Goal: Task Accomplishment & Management: Use online tool/utility

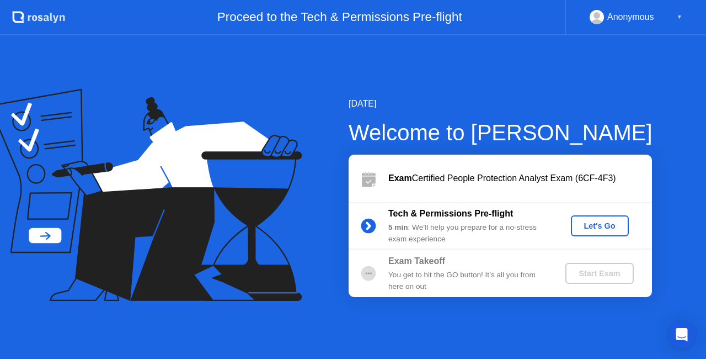
click at [326, 238] on div "[DATE] Welcome to [PERSON_NAME] Exam Certified People Protection Analyst Exam (…" at bounding box center [482, 197] width 339 height 200
click at [587, 221] on div "Let's Go" at bounding box center [599, 225] width 49 height 9
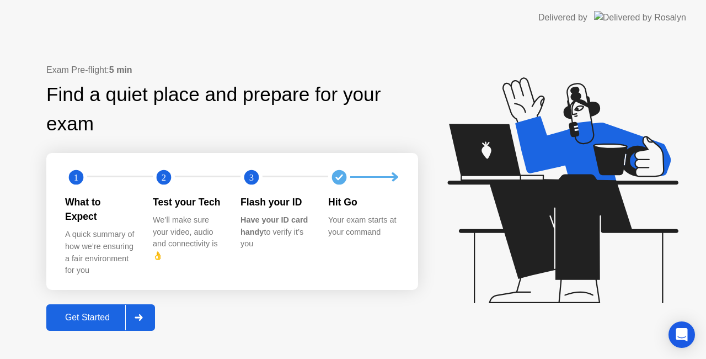
click at [97, 312] on div "Get Started" at bounding box center [88, 317] width 76 height 10
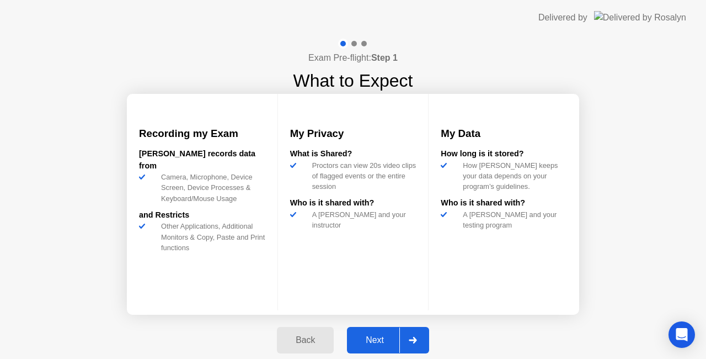
click at [373, 345] on div "Next" at bounding box center [374, 340] width 49 height 10
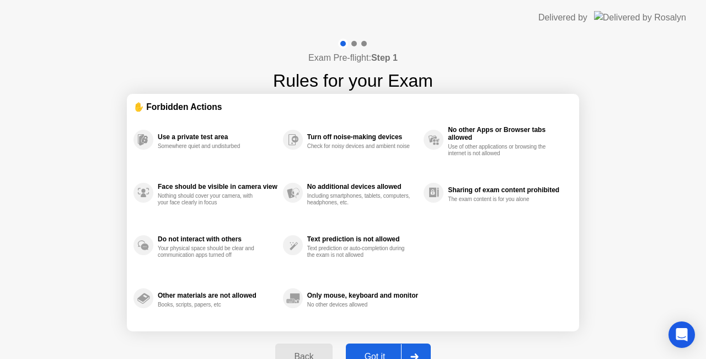
click at [384, 351] on div "Got it" at bounding box center [375, 356] width 52 height 10
select select "**********"
select select "*******"
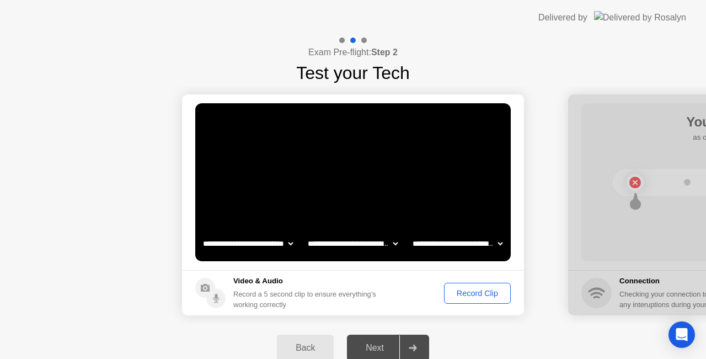
click at [480, 293] on div "Record Clip" at bounding box center [477, 293] width 59 height 9
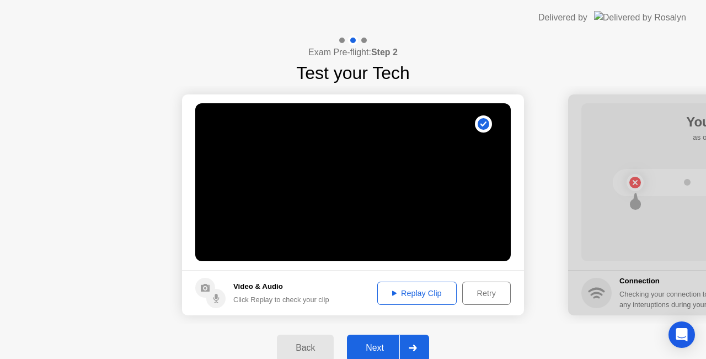
click at [431, 289] on div "Replay Clip" at bounding box center [417, 293] width 72 height 9
click at [382, 347] on div "Next" at bounding box center [374, 348] width 49 height 10
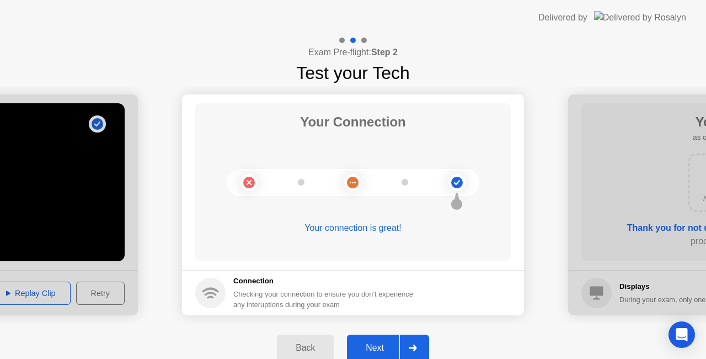
click at [374, 344] on div "Next" at bounding box center [374, 348] width 49 height 10
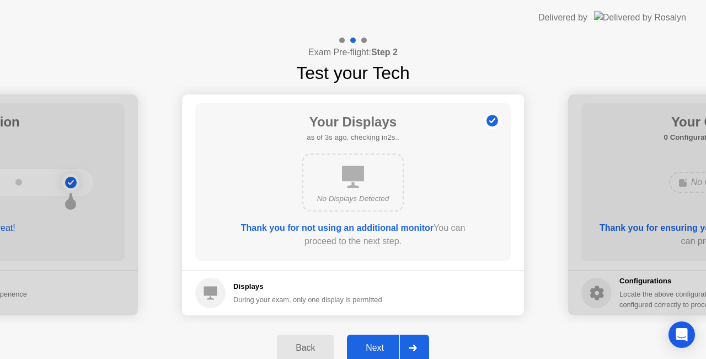
click at [381, 346] on div "Next" at bounding box center [374, 348] width 49 height 10
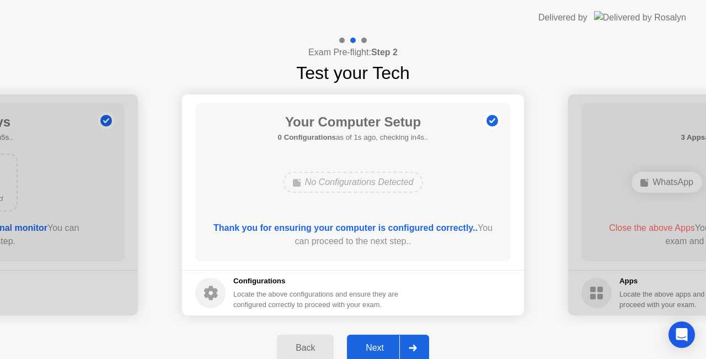
click at [388, 345] on div "Next" at bounding box center [374, 348] width 49 height 10
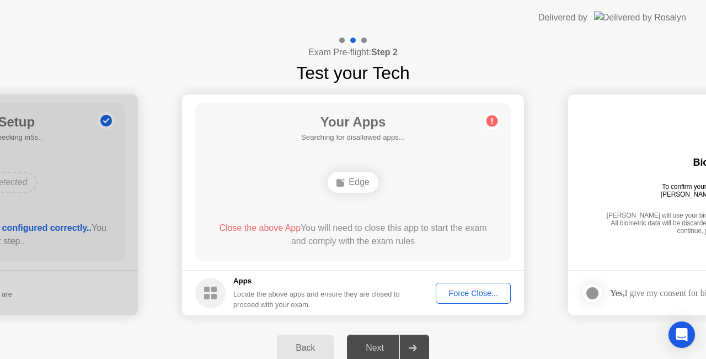
click at [471, 290] on div "Force Close..." at bounding box center [473, 293] width 67 height 9
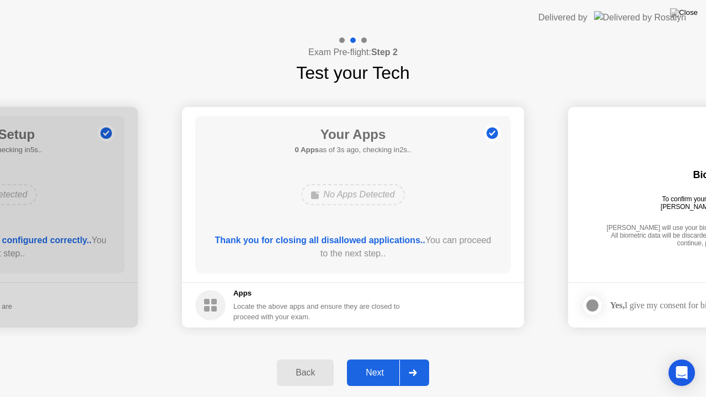
click at [381, 358] on button "Next" at bounding box center [388, 373] width 82 height 26
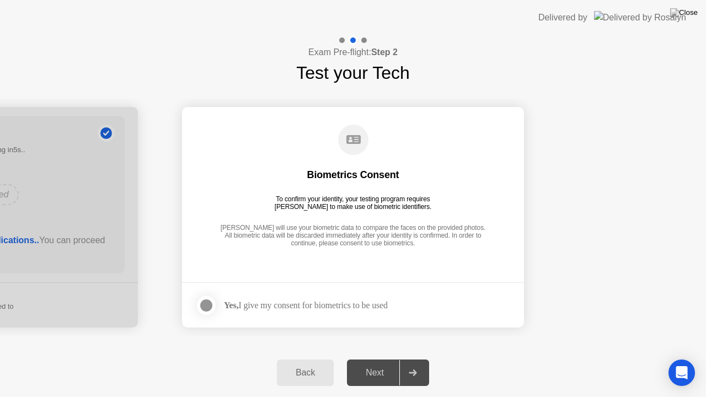
click at [212, 305] on div at bounding box center [206, 305] width 13 height 13
click at [381, 358] on div "Next" at bounding box center [374, 373] width 49 height 10
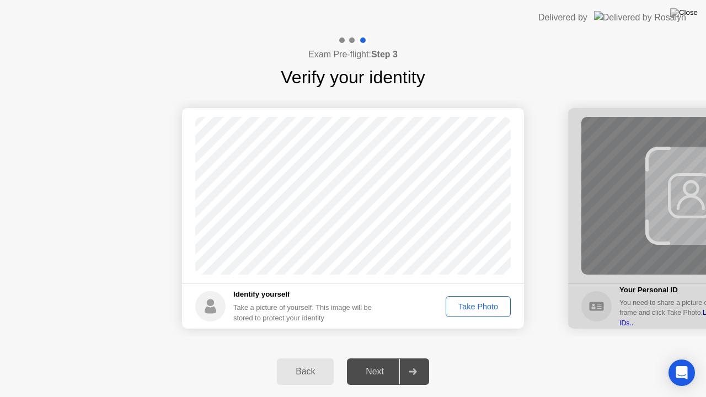
click at [477, 311] on div "Take Photo" at bounding box center [478, 306] width 57 height 9
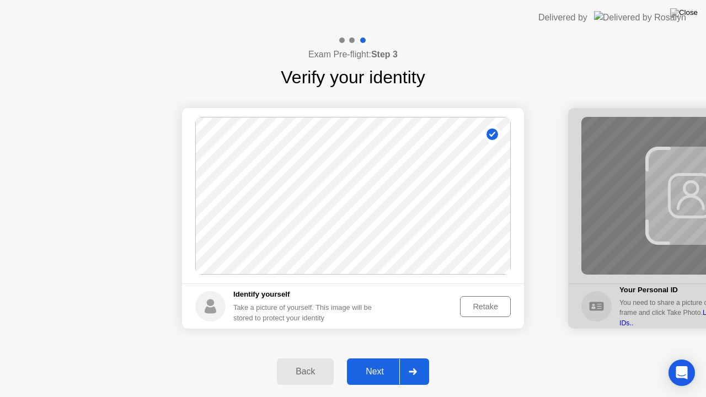
click at [389, 358] on button "Next" at bounding box center [388, 372] width 82 height 26
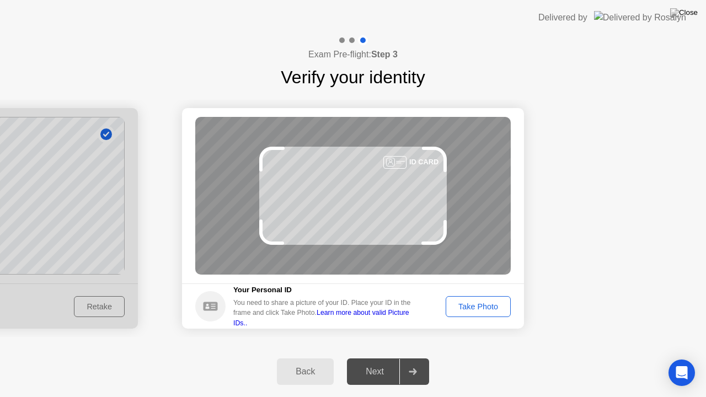
click at [464, 314] on button "Take Photo" at bounding box center [478, 306] width 65 height 21
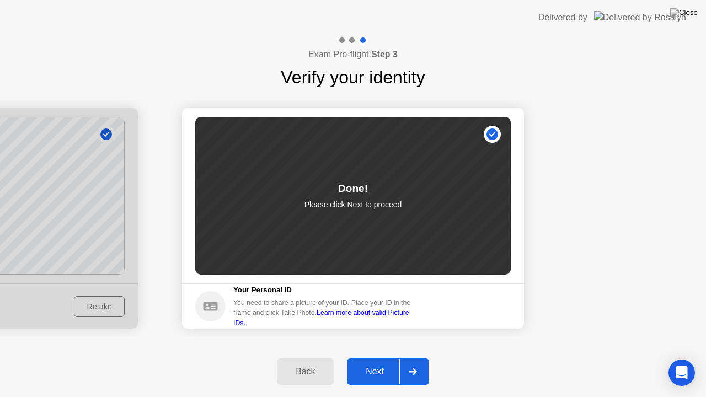
click at [374, 358] on div "Next" at bounding box center [374, 372] width 49 height 10
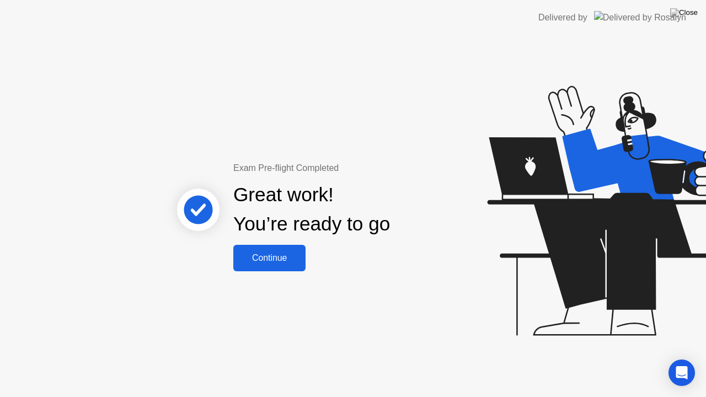
click at [259, 255] on div "Continue" at bounding box center [270, 258] width 66 height 10
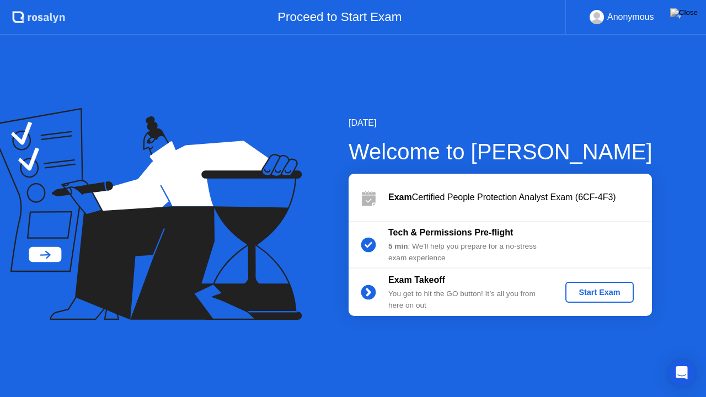
click at [616, 300] on button "Start Exam" at bounding box center [599, 292] width 68 height 21
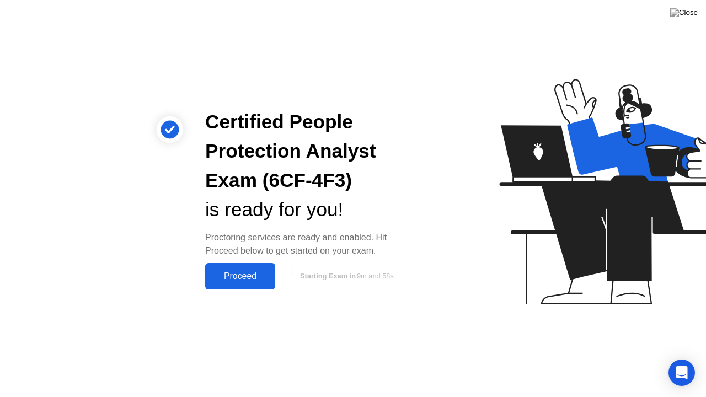
click at [230, 275] on div "Proceed" at bounding box center [240, 276] width 63 height 10
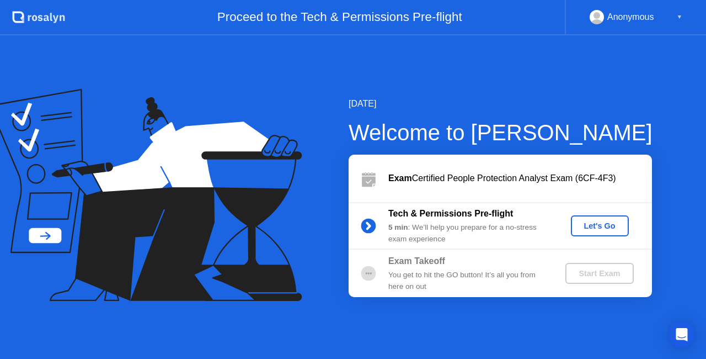
click at [623, 228] on div "Let's Go" at bounding box center [599, 225] width 49 height 9
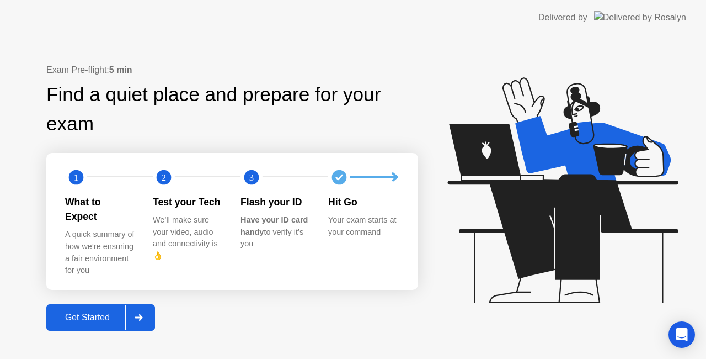
click at [80, 312] on div "Get Started" at bounding box center [88, 317] width 76 height 10
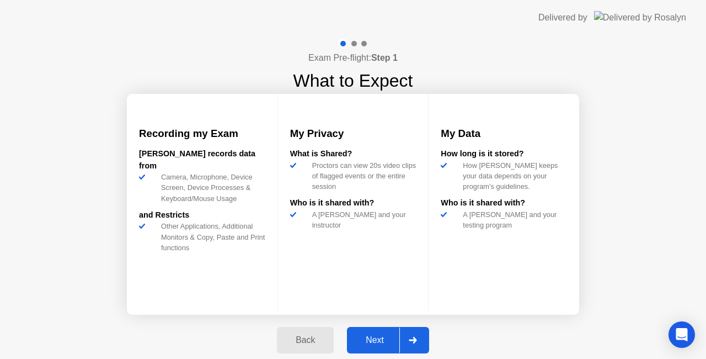
click at [357, 335] on div "Next" at bounding box center [374, 340] width 49 height 10
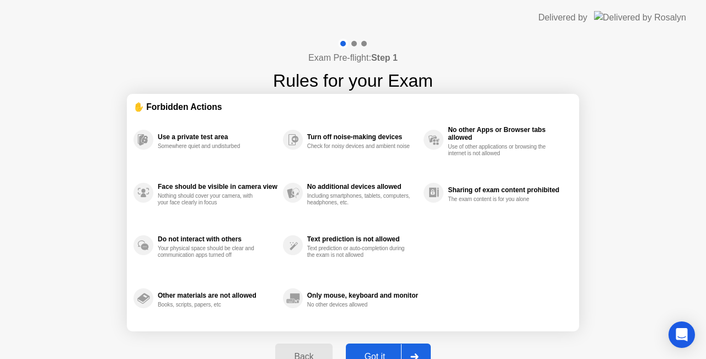
click at [378, 352] on div "Got it" at bounding box center [375, 356] width 52 height 10
select select "Available cameras"
select select "Available speakers"
select select "Available microphones"
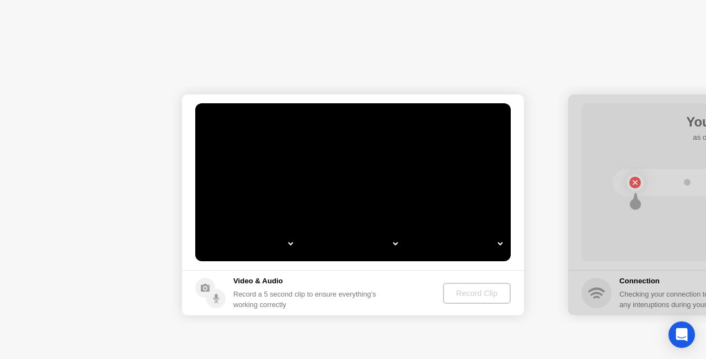
select select "**********"
select select "*******"
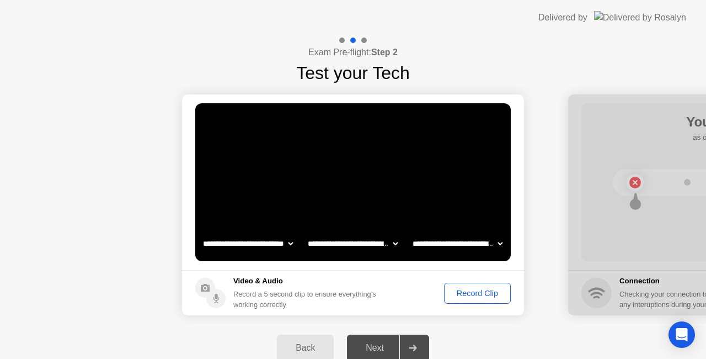
click at [459, 284] on button "Record Clip" at bounding box center [477, 292] width 67 height 21
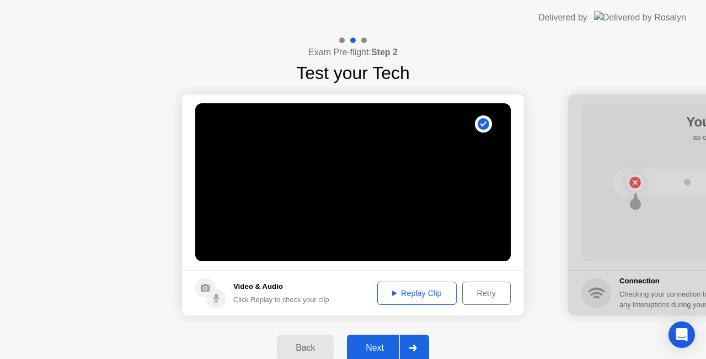
click at [440, 292] on div "Replay Clip" at bounding box center [417, 293] width 72 height 9
click at [382, 343] on div "Next" at bounding box center [374, 348] width 49 height 10
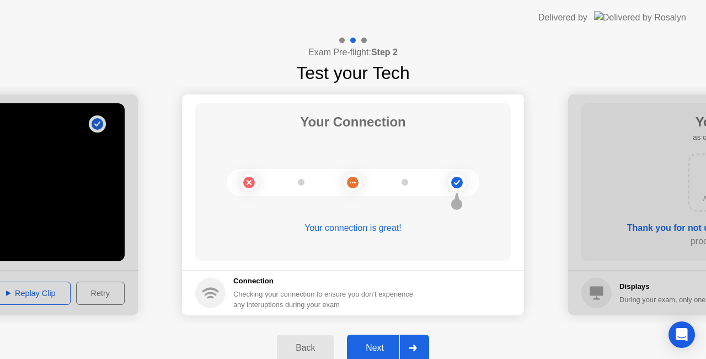
click at [384, 350] on div "Next" at bounding box center [374, 348] width 49 height 10
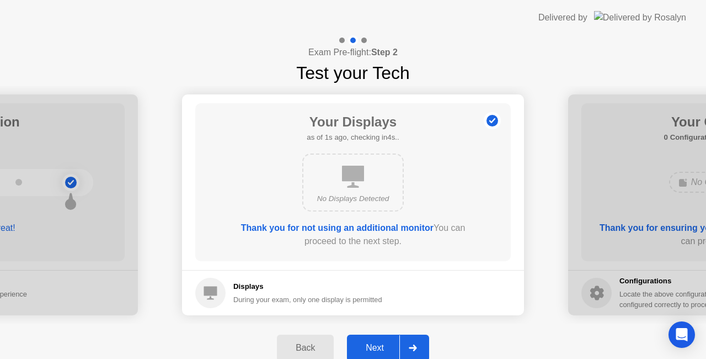
click at [384, 350] on div "Next" at bounding box center [374, 348] width 49 height 10
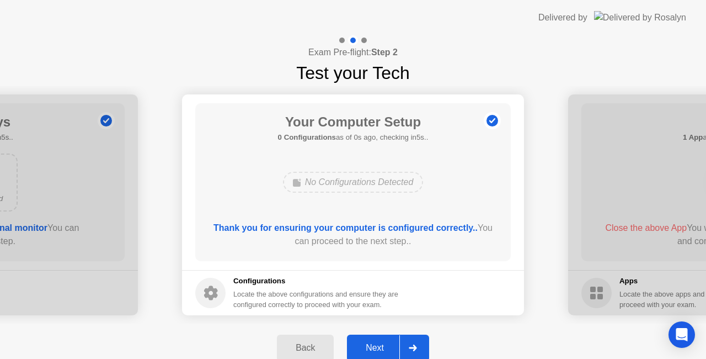
click at [384, 350] on div "Next" at bounding box center [374, 348] width 49 height 10
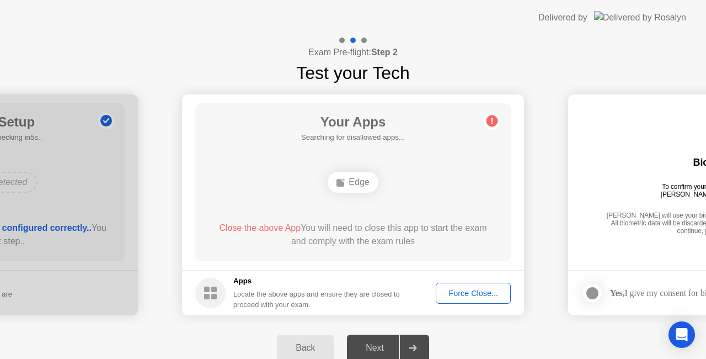
click at [469, 289] on div "Force Close..." at bounding box center [473, 293] width 67 height 9
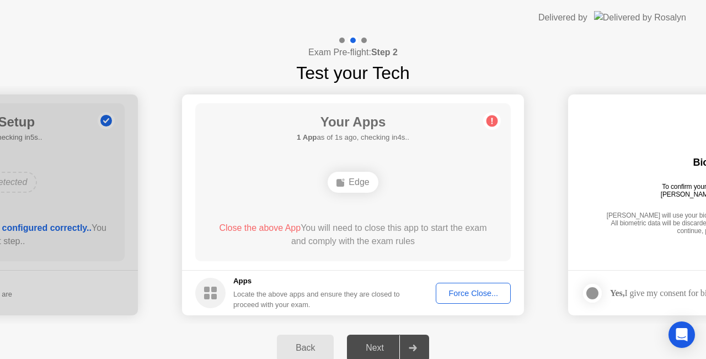
click at [458, 291] on div "Force Close..." at bounding box center [473, 293] width 67 height 9
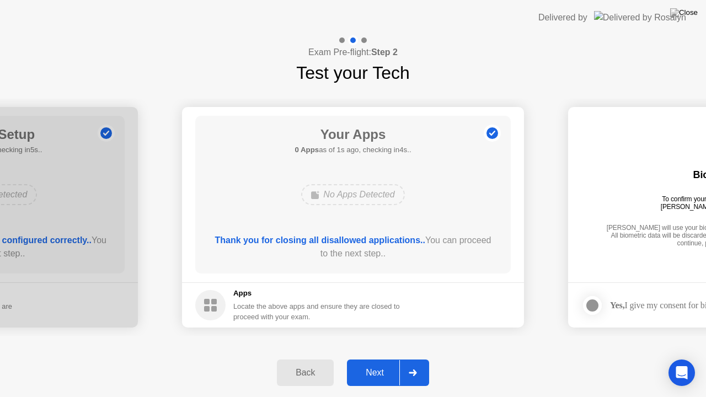
click at [382, 358] on button "Next" at bounding box center [388, 373] width 82 height 26
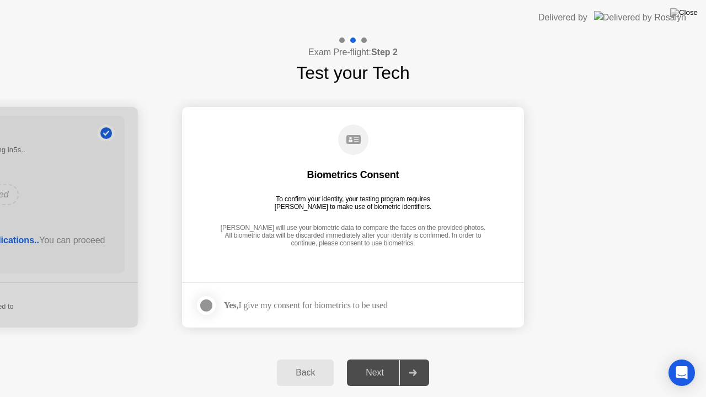
click at [205, 303] on div at bounding box center [206, 305] width 13 height 13
click at [391, 358] on div "Next" at bounding box center [374, 373] width 49 height 10
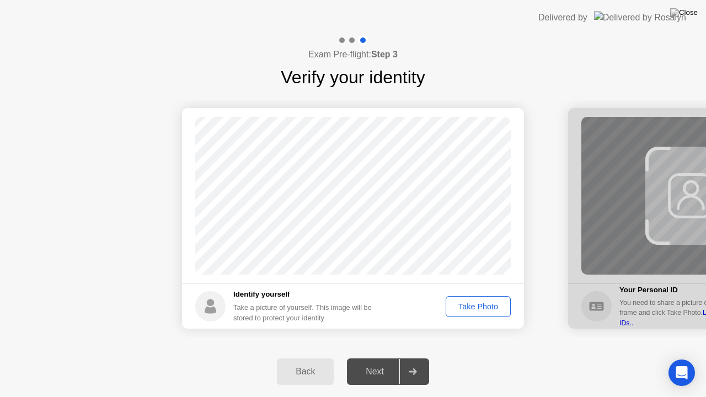
click at [472, 309] on div "Take Photo" at bounding box center [478, 306] width 57 height 9
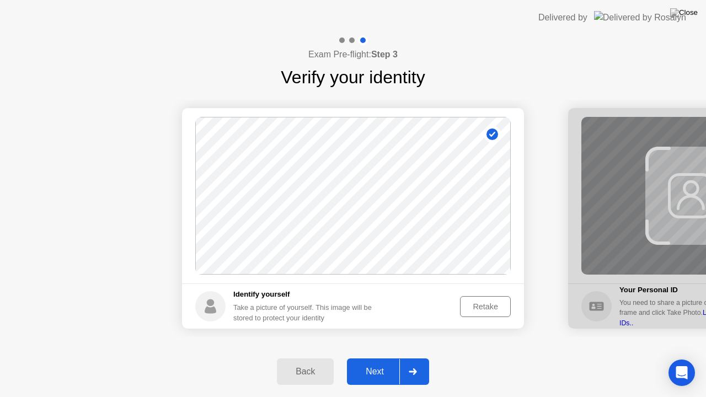
click at [386, 358] on div "Next" at bounding box center [374, 372] width 49 height 10
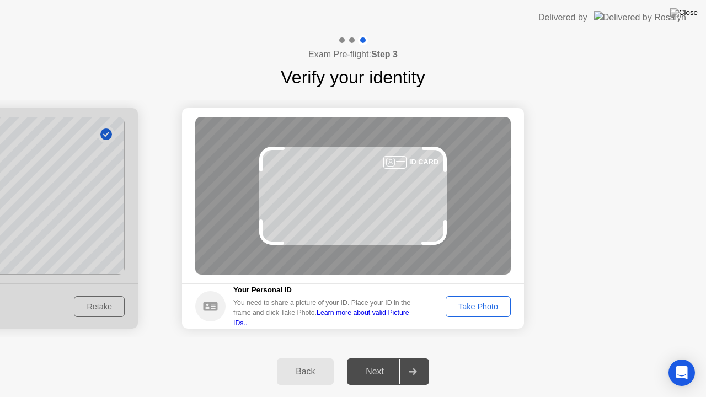
click at [459, 314] on button "Take Photo" at bounding box center [478, 306] width 65 height 21
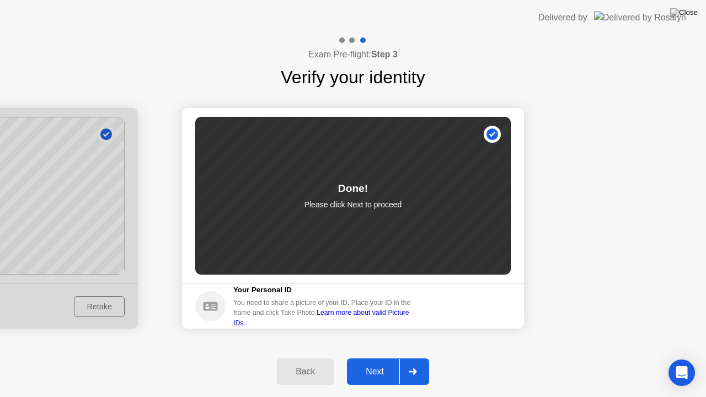
click at [381, 358] on div "Next" at bounding box center [374, 372] width 49 height 10
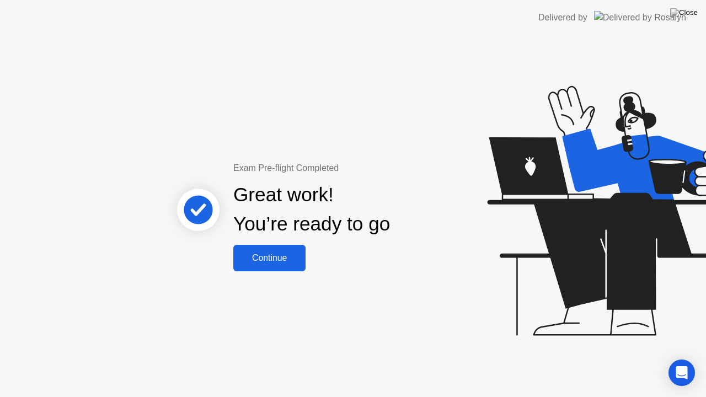
click at [253, 263] on div "Continue" at bounding box center [270, 258] width 66 height 10
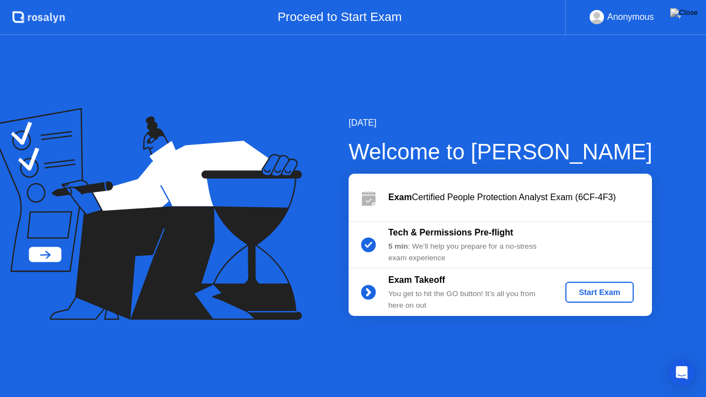
click at [624, 298] on button "Start Exam" at bounding box center [599, 292] width 68 height 21
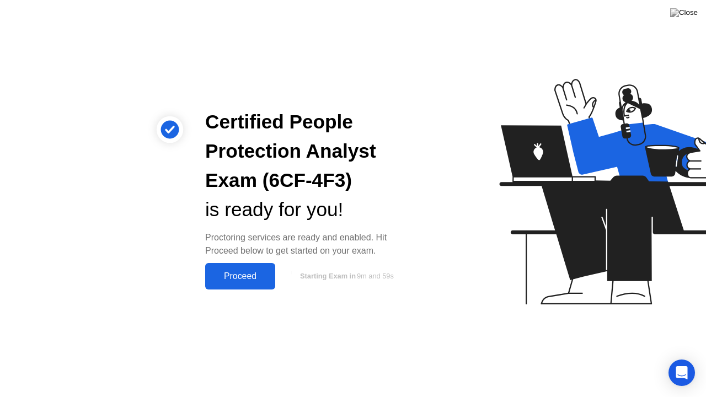
click at [253, 273] on div "Proceed" at bounding box center [240, 276] width 63 height 10
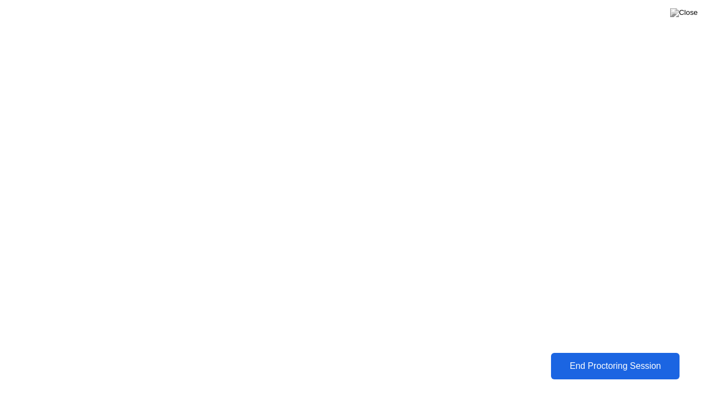
click at [590, 358] on div "End Proctoring Session" at bounding box center [615, 366] width 130 height 10
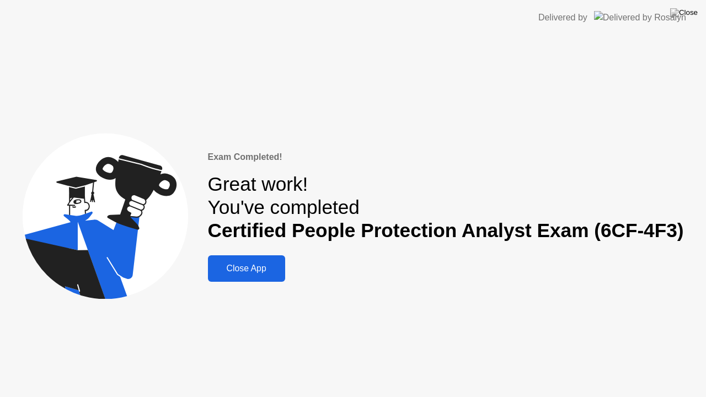
click at [265, 271] on div "Close App" at bounding box center [246, 269] width 71 height 10
